Goal: Task Accomplishment & Management: Use online tool/utility

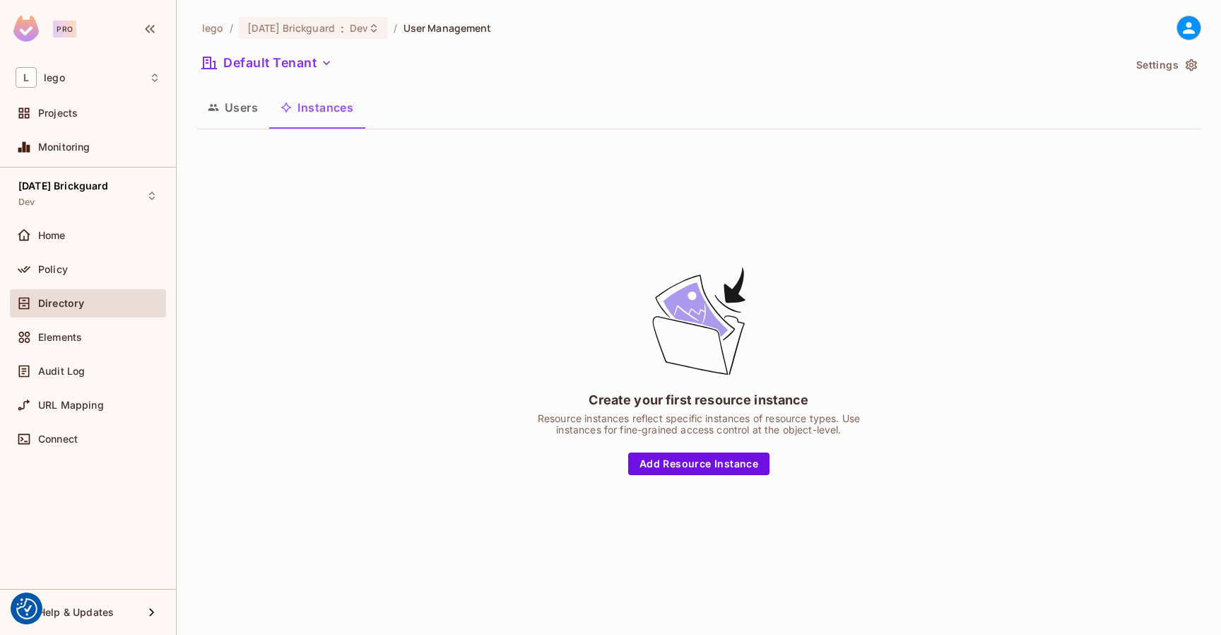
click at [905, 6] on div "lego / 08.01.11 Brickguard : Dev / User Management Default Tenant Settings User…" at bounding box center [699, 317] width 1045 height 635
click at [358, 25] on span "Dev" at bounding box center [359, 27] width 18 height 13
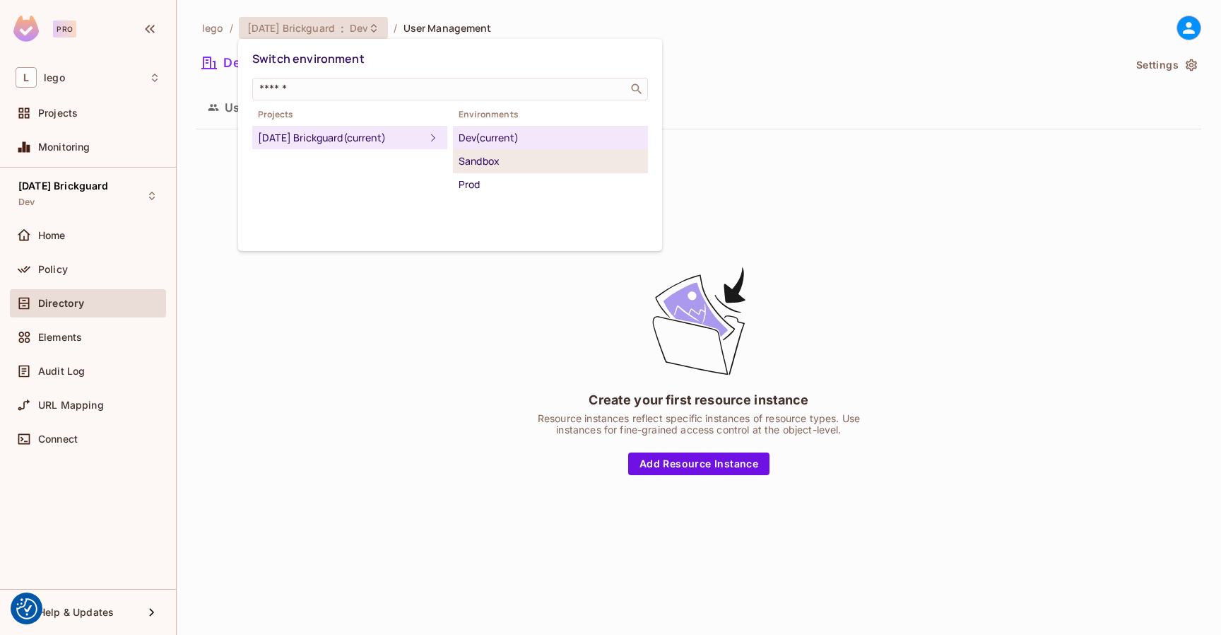
click at [463, 153] on div "Sandbox" at bounding box center [551, 161] width 184 height 17
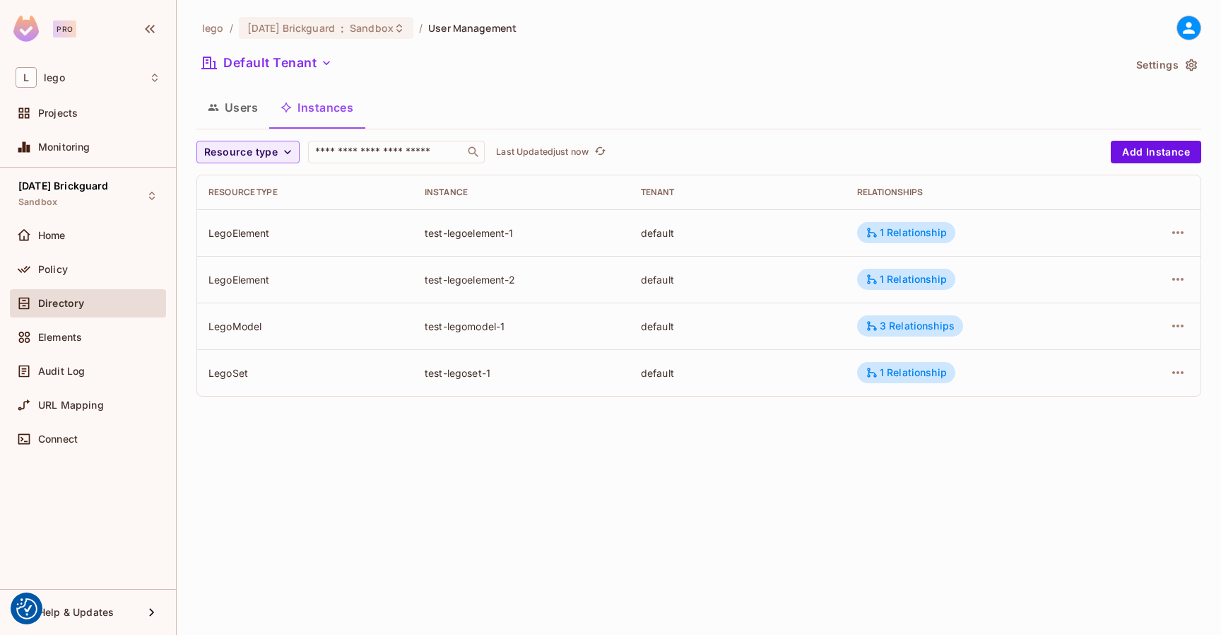
click at [1183, 35] on icon at bounding box center [1189, 28] width 18 height 18
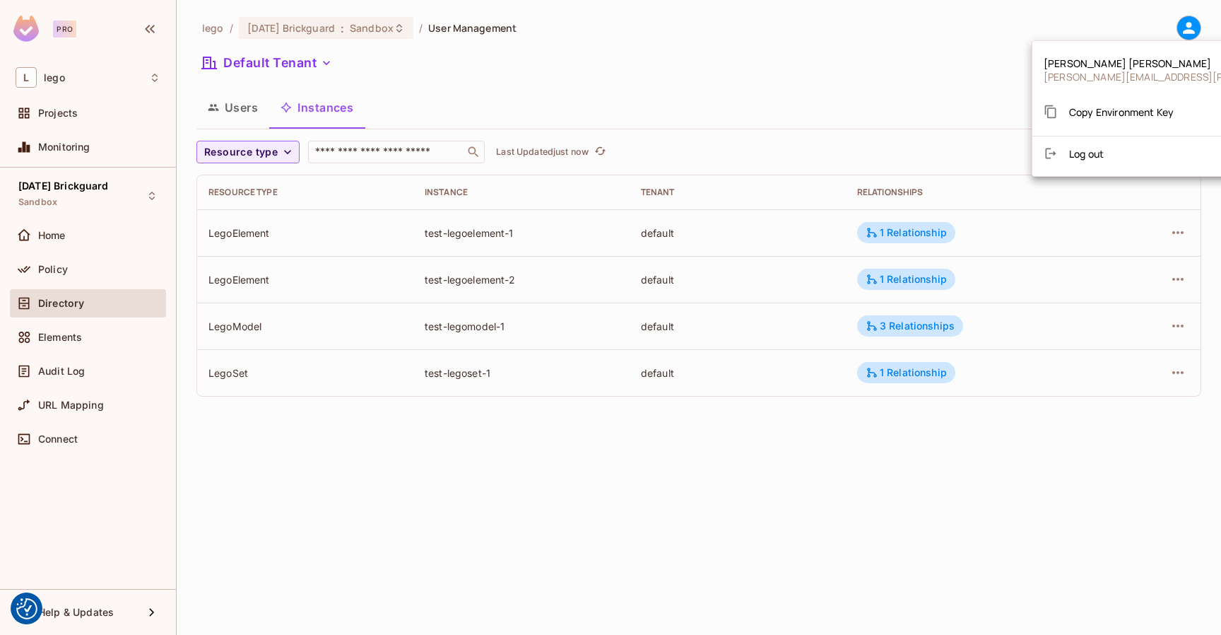
click at [1127, 101] on div "Copy Environment Key" at bounding box center [1109, 112] width 130 height 28
click at [470, 94] on div at bounding box center [610, 317] width 1221 height 635
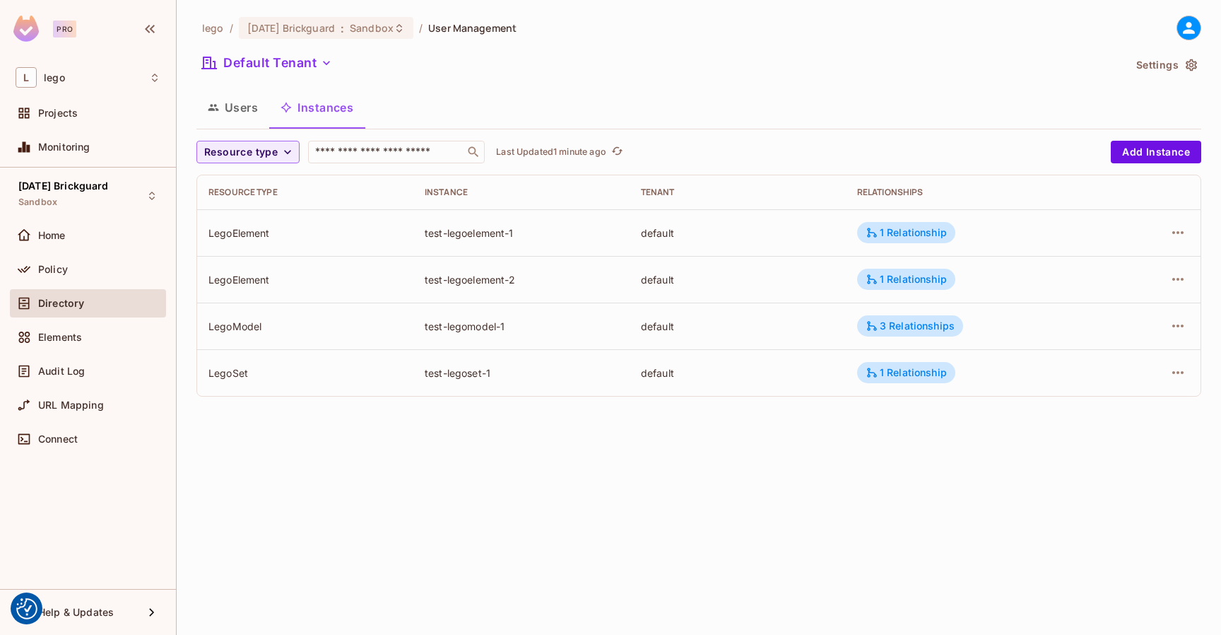
click at [659, 458] on div "lego / [DATE] Brickguard : Sandbox / User Management Default Tenant Settings Us…" at bounding box center [699, 317] width 1045 height 635
